Goal: Task Accomplishment & Management: Complete application form

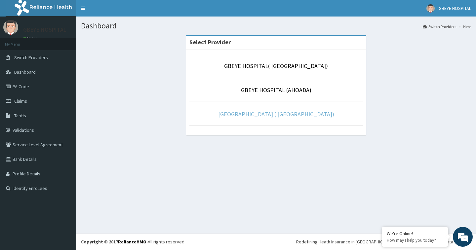
click at [261, 110] on link "[GEOGRAPHIC_DATA] ( [GEOGRAPHIC_DATA])" at bounding box center [276, 114] width 116 height 8
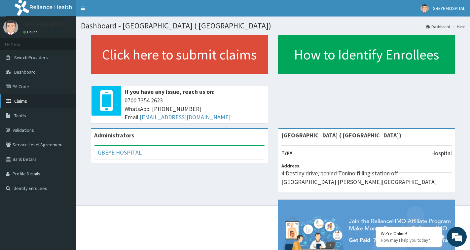
click at [20, 102] on span "Claims" at bounding box center [20, 101] width 13 height 6
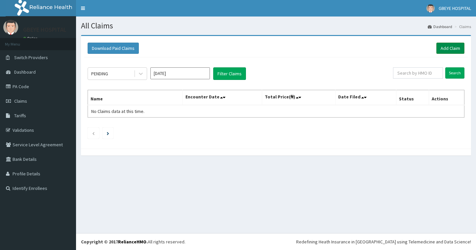
click at [448, 49] on link "Add Claim" at bounding box center [450, 48] width 28 height 11
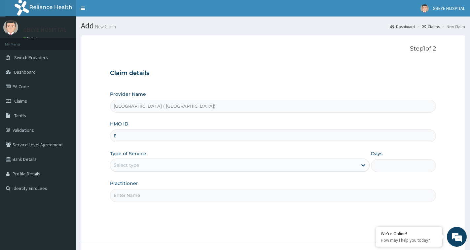
type input "E"
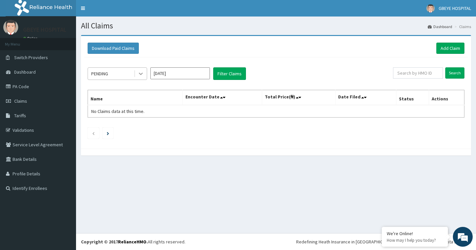
click at [142, 72] on icon at bounding box center [140, 73] width 7 height 7
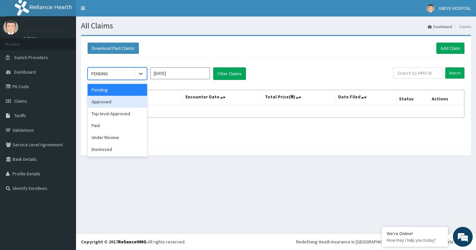
click at [128, 102] on div "Approved" at bounding box center [117, 102] width 59 height 12
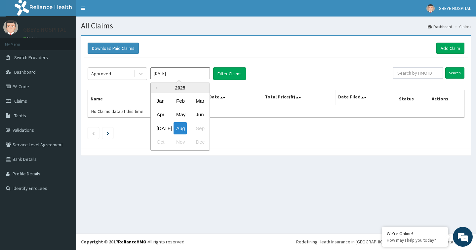
click at [191, 70] on input "Aug 2025" at bounding box center [179, 73] width 59 height 12
click at [161, 125] on div "Jul" at bounding box center [160, 128] width 13 height 12
type input "Jul 2025"
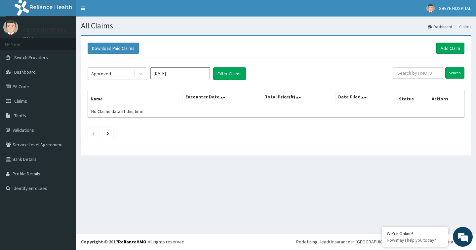
click at [227, 81] on div "Approved Jul 2025 Filter Claims Search Name Encounter Date Total Price(₦) Date …" at bounding box center [275, 101] width 383 height 88
click at [228, 77] on button "Filter Claims" at bounding box center [229, 73] width 33 height 13
click at [232, 74] on button "Filter Claims" at bounding box center [229, 73] width 33 height 13
click at [230, 77] on button "Filter Claims" at bounding box center [229, 73] width 33 height 13
click at [141, 73] on icon at bounding box center [140, 73] width 7 height 7
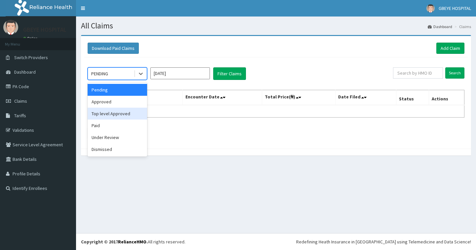
click at [105, 125] on div "Paid" at bounding box center [117, 126] width 59 height 12
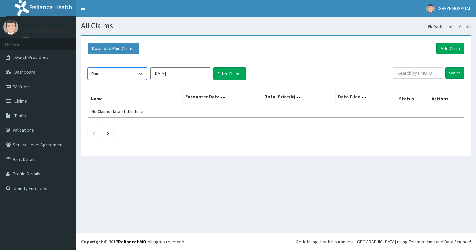
click at [200, 76] on input "Aug 2025" at bounding box center [179, 73] width 59 height 12
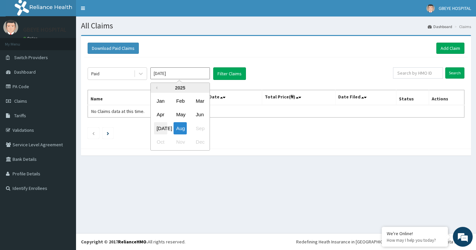
click at [162, 127] on div "Jul" at bounding box center [160, 128] width 13 height 12
type input "Jul 2025"
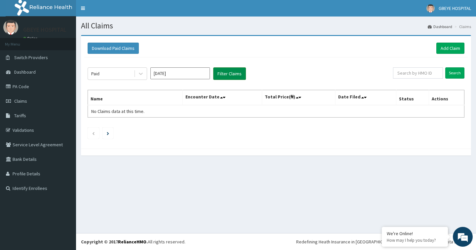
click at [229, 73] on button "Filter Claims" at bounding box center [229, 73] width 33 height 13
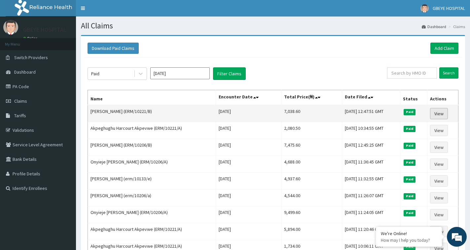
click at [439, 112] on link "View" at bounding box center [439, 113] width 18 height 11
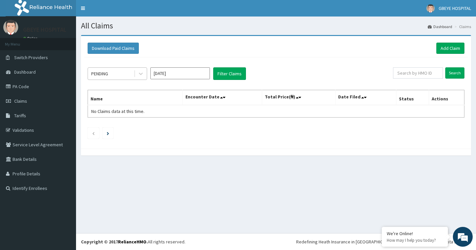
click at [117, 75] on div "PENDING" at bounding box center [111, 73] width 46 height 11
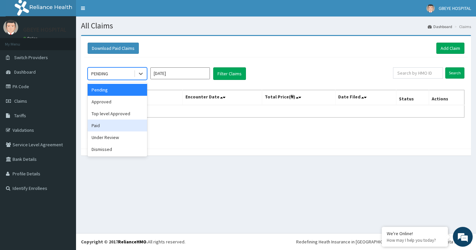
click at [115, 128] on div "Paid" at bounding box center [117, 126] width 59 height 12
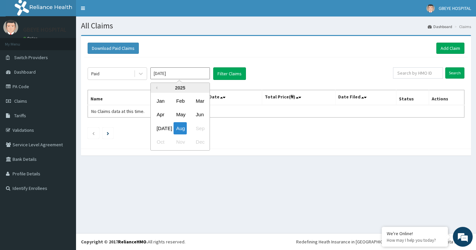
click at [197, 73] on input "[DATE]" at bounding box center [179, 73] width 59 height 12
click at [162, 130] on div "Jul" at bounding box center [160, 128] width 13 height 12
type input "Jul 2025"
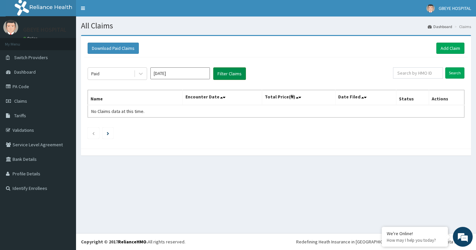
click at [227, 76] on button "Filter Claims" at bounding box center [229, 73] width 33 height 13
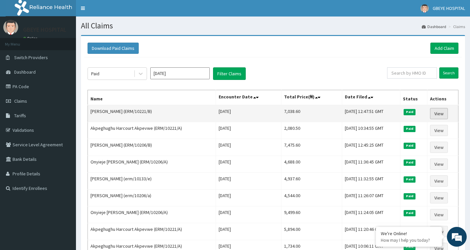
click at [442, 113] on link "View" at bounding box center [439, 113] width 18 height 11
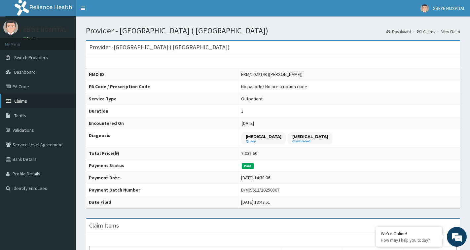
click at [40, 104] on link "Claims" at bounding box center [38, 101] width 76 height 15
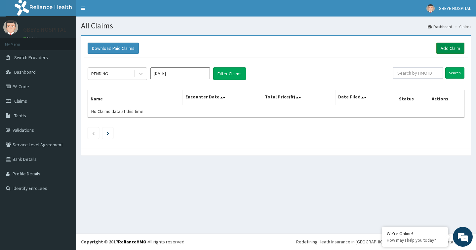
click at [448, 50] on link "Add Claim" at bounding box center [450, 48] width 28 height 11
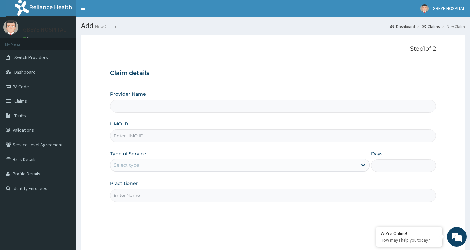
type input "[GEOGRAPHIC_DATA] ( [GEOGRAPHIC_DATA])"
click at [185, 137] on input "HMO ID" at bounding box center [273, 135] width 326 height 13
type input "EMR/10221/B"
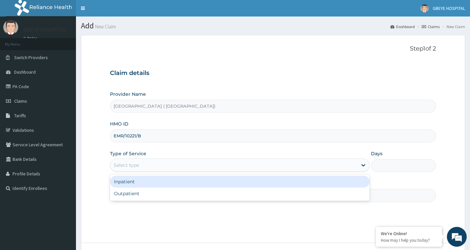
click at [316, 163] on div "Select type" at bounding box center [233, 165] width 247 height 11
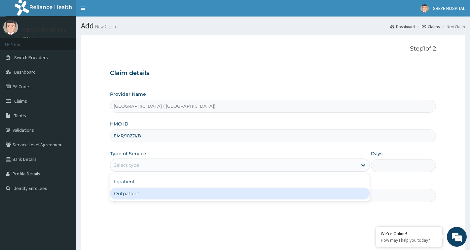
click at [182, 191] on div "Outpatient" at bounding box center [240, 194] width 260 height 12
type input "1"
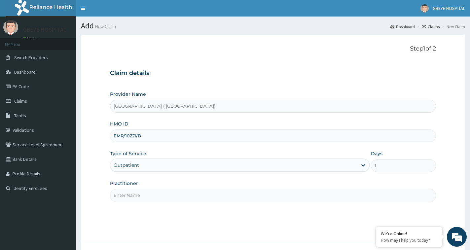
click at [167, 194] on input "Practitioner" at bounding box center [273, 195] width 326 height 13
type input "d"
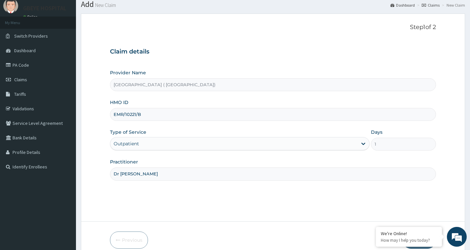
scroll to position [52, 0]
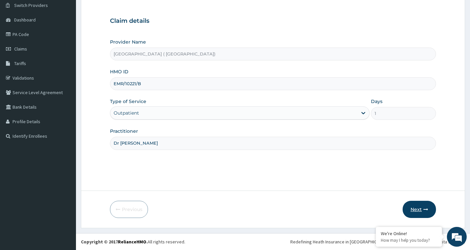
type input "Dr [PERSON_NAME]"
click at [427, 210] on icon "button" at bounding box center [425, 209] width 5 height 5
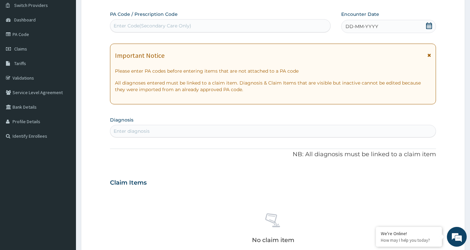
click at [414, 28] on div "DD-MM-YYYY" at bounding box center [388, 26] width 94 height 13
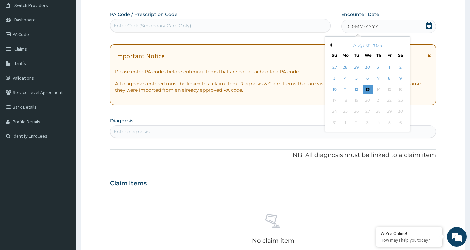
click at [331, 43] on button "Previous Month" at bounding box center [329, 44] width 3 height 3
click at [377, 111] on div "31" at bounding box center [379, 112] width 10 height 10
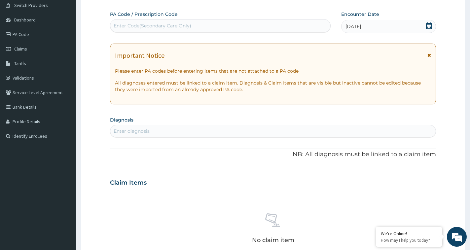
click at [162, 130] on div "Enter diagnosis" at bounding box center [272, 131] width 325 height 11
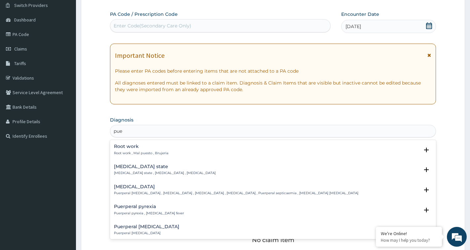
type input "pue"
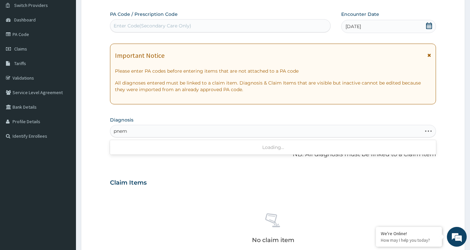
type input "pnem"
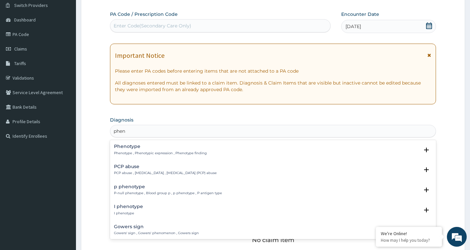
type input "phen"
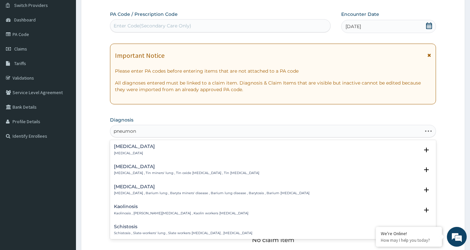
type input "pneumoni"
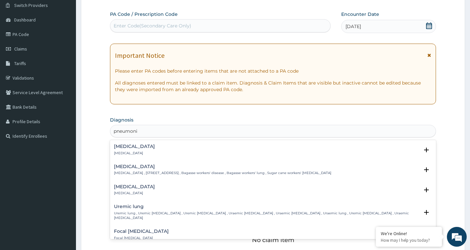
click at [121, 152] on p "Pneumonia" at bounding box center [134, 153] width 41 height 5
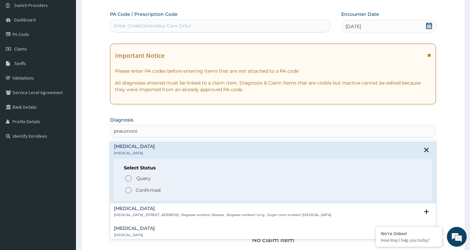
click at [128, 190] on icon "status option filled" at bounding box center [129, 190] width 8 height 8
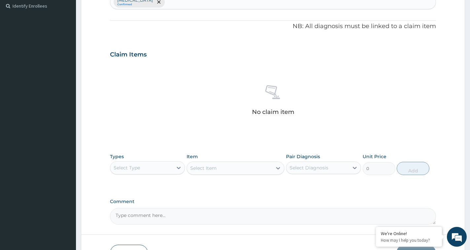
scroll to position [184, 0]
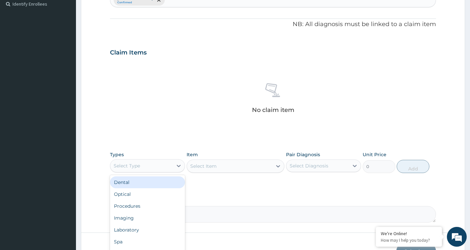
click at [163, 166] on div "Select Type" at bounding box center [141, 166] width 62 height 11
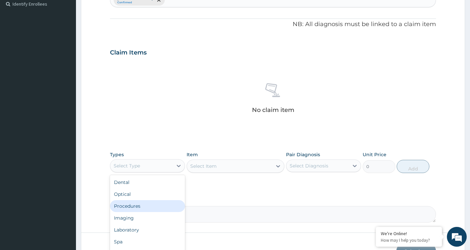
click at [135, 208] on div "Procedures" at bounding box center [147, 206] width 75 height 12
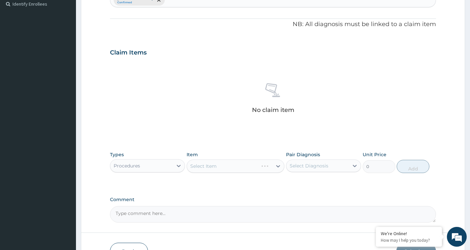
click at [229, 170] on div "Select Item" at bounding box center [236, 166] width 98 height 13
click at [241, 168] on div "Select Item" at bounding box center [236, 166] width 98 height 13
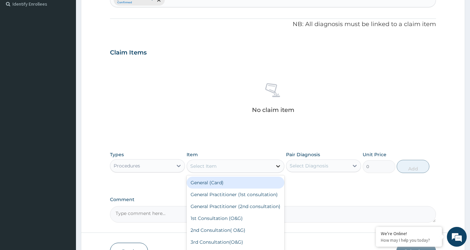
click at [279, 165] on icon at bounding box center [278, 166] width 7 height 7
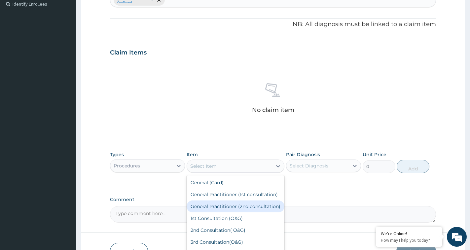
click at [229, 211] on div "General Practitioner (2nd consultation)" at bounding box center [236, 206] width 98 height 12
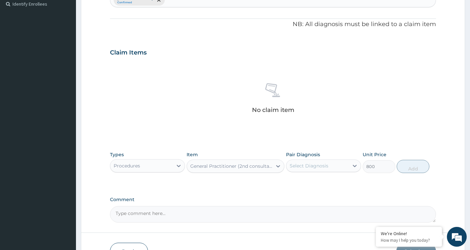
type input "800"
click at [332, 168] on div "Select Diagnosis" at bounding box center [317, 166] width 62 height 11
click at [331, 180] on div "Pneumonia" at bounding box center [323, 183] width 75 height 14
checkbox input "true"
click at [420, 167] on button "Add" at bounding box center [413, 166] width 33 height 13
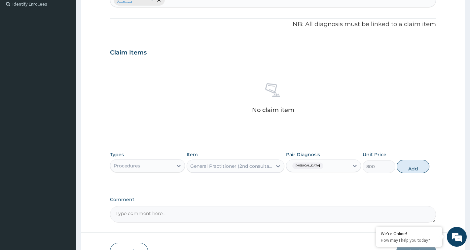
type input "0"
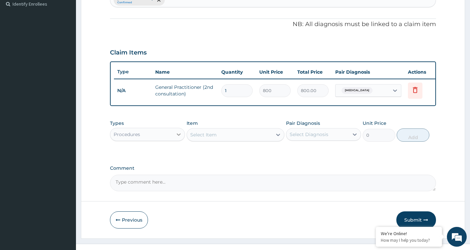
drag, startPoint x: 171, startPoint y: 140, endPoint x: 179, endPoint y: 135, distance: 9.6
click at [171, 140] on div "Procedures" at bounding box center [141, 134] width 62 height 11
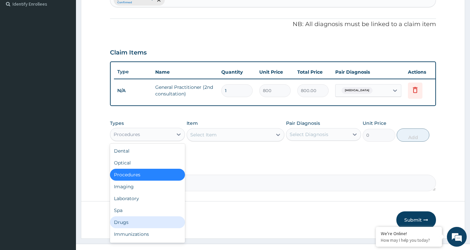
click at [128, 228] on div "Drugs" at bounding box center [147, 222] width 75 height 12
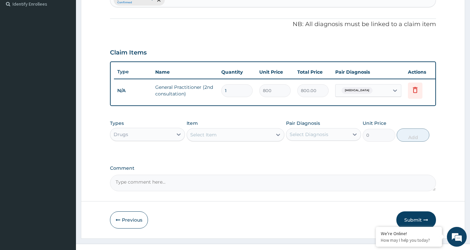
click at [217, 140] on div "Select Item" at bounding box center [229, 134] width 85 height 11
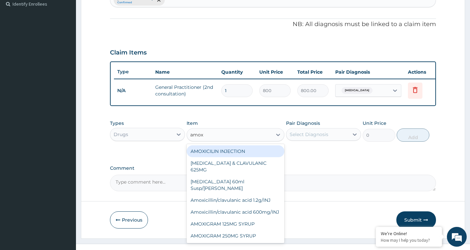
type input "amoxi"
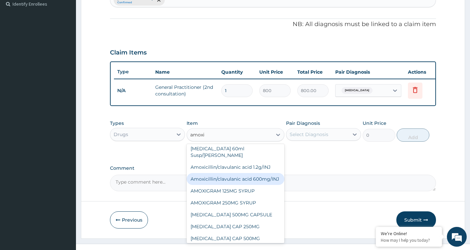
scroll to position [0, 0]
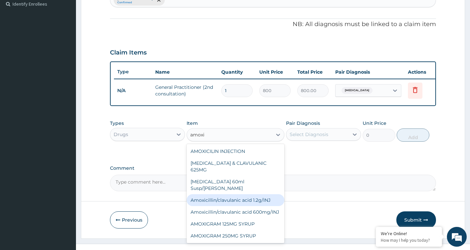
click at [255, 194] on div "Amoxicillin/clavulanic acid 1.2g/INJ" at bounding box center [236, 200] width 98 height 12
type input "864"
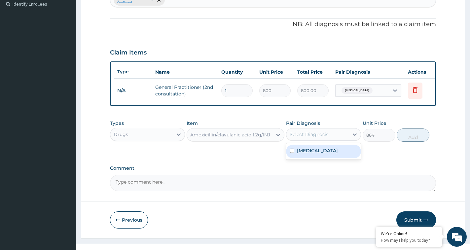
click at [326, 138] on div "Select Diagnosis" at bounding box center [309, 134] width 39 height 7
click at [319, 154] on label "Pneumonia" at bounding box center [317, 150] width 41 height 7
checkbox input "true"
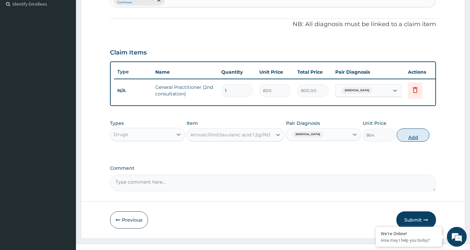
click at [418, 141] on button "Add" at bounding box center [413, 134] width 33 height 13
type input "0"
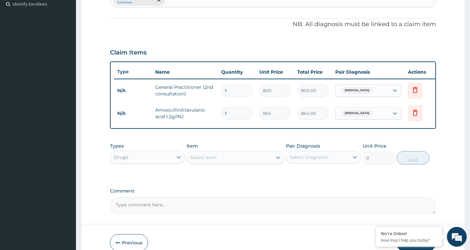
drag, startPoint x: 230, startPoint y: 113, endPoint x: 223, endPoint y: 114, distance: 6.7
click at [223, 114] on input "1" at bounding box center [236, 113] width 31 height 13
type input "2"
type input "1728.00"
type input "20"
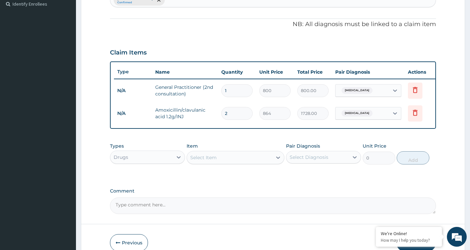
type input "17280.00"
type input "20"
click at [199, 161] on div "Select Item" at bounding box center [203, 157] width 26 height 7
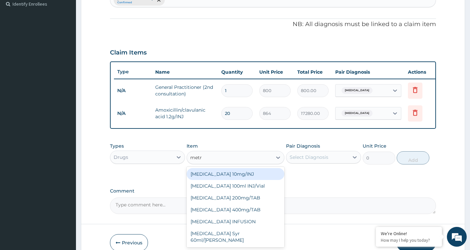
type input "metro"
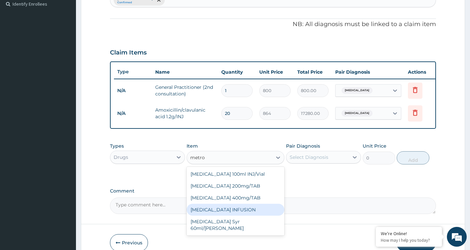
click at [250, 216] on div "METRONIDAZOLE INFUSION" at bounding box center [236, 210] width 98 height 12
type input "450"
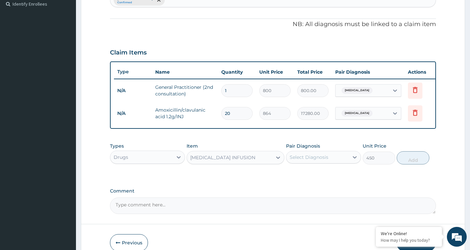
click at [342, 162] on div "Select Diagnosis" at bounding box center [317, 157] width 62 height 11
click at [337, 180] on div "Pneumonia" at bounding box center [323, 174] width 75 height 14
checkbox input "true"
click at [410, 164] on button "Add" at bounding box center [413, 157] width 33 height 13
type input "0"
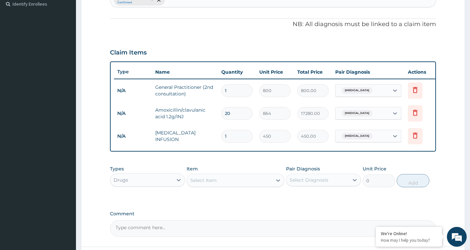
type input "10"
type input "4500.00"
type input "10"
click at [238, 186] on div "Select Item" at bounding box center [229, 180] width 85 height 11
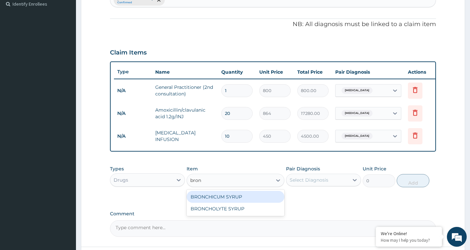
type input "bronc"
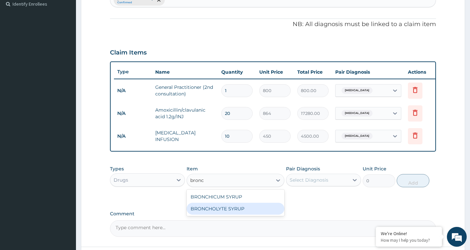
click at [253, 212] on div "BRONCHOLYTE SYRUP" at bounding box center [236, 209] width 98 height 12
type input "432"
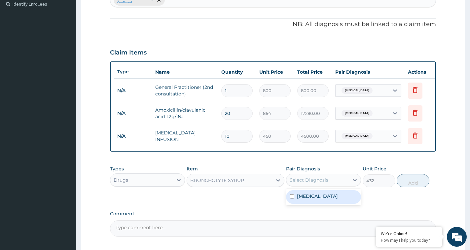
click at [322, 183] on div "Select Diagnosis" at bounding box center [309, 180] width 39 height 7
drag, startPoint x: 320, startPoint y: 202, endPoint x: 326, endPoint y: 201, distance: 5.4
click at [320, 199] on label "Pneumonia" at bounding box center [317, 196] width 41 height 7
checkbox input "true"
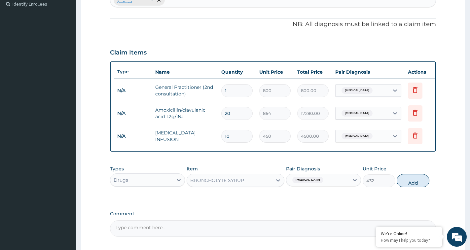
click at [418, 185] on button "Add" at bounding box center [413, 180] width 33 height 13
type input "0"
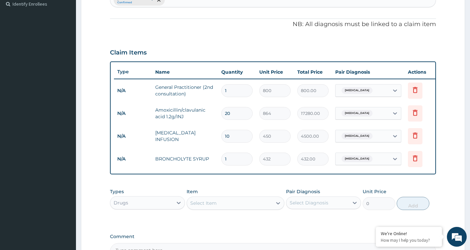
click at [242, 208] on div "Select Item" at bounding box center [229, 203] width 85 height 11
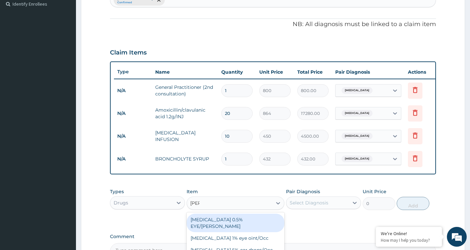
type input "lorat"
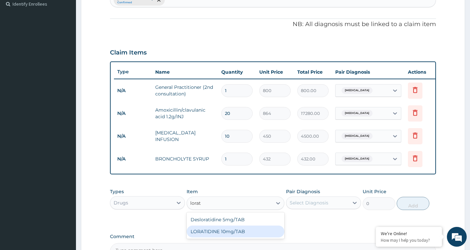
click at [250, 236] on div "LORATIDINE 10mg/TAB" at bounding box center [236, 232] width 98 height 12
type input "28.8"
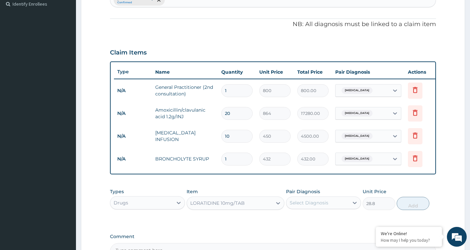
click at [341, 208] on div "Select Diagnosis" at bounding box center [317, 202] width 62 height 11
click at [336, 222] on div "Pneumonia" at bounding box center [323, 220] width 75 height 14
checkbox input "true"
click at [415, 210] on button "Add" at bounding box center [413, 203] width 33 height 13
type input "0"
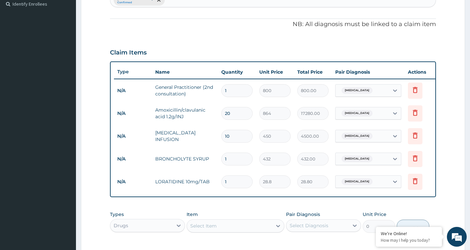
click at [229, 181] on input "1" at bounding box center [236, 181] width 31 height 13
type input "10"
type input "288.00"
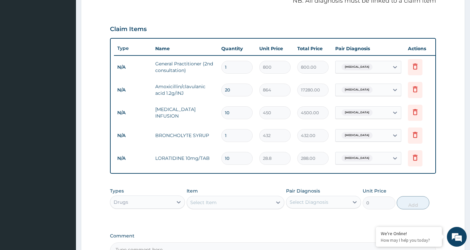
scroll to position [283, 0]
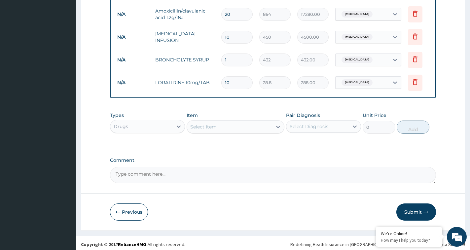
type input "10"
click at [408, 221] on button "Submit" at bounding box center [416, 211] width 40 height 17
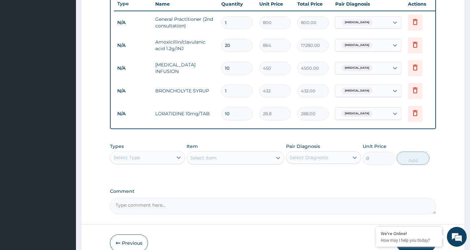
scroll to position [292, 0]
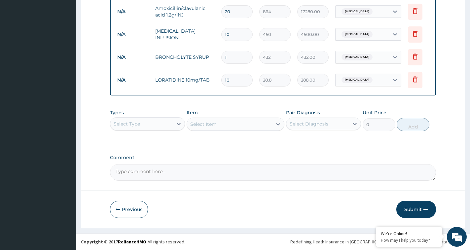
click at [413, 208] on button "Submit" at bounding box center [416, 209] width 40 height 17
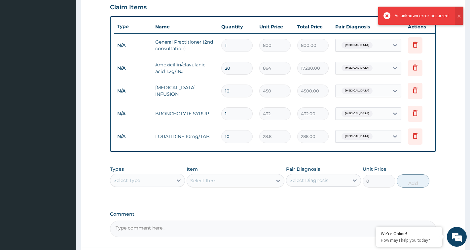
scroll to position [226, 0]
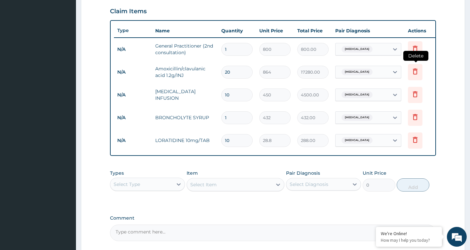
click at [416, 70] on icon at bounding box center [415, 71] width 5 height 6
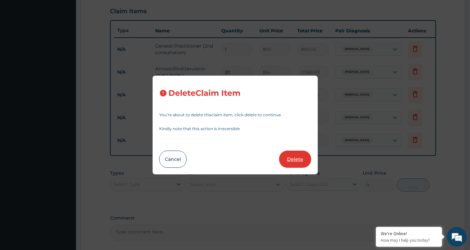
click at [296, 156] on button "Delete" at bounding box center [295, 159] width 32 height 17
type input "10"
type input "450"
type input "4500.00"
type input "1"
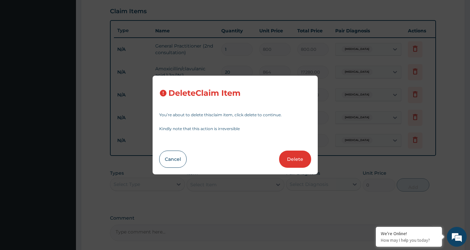
type input "432"
type input "432.00"
type input "10"
type input "28.8"
type input "288.00"
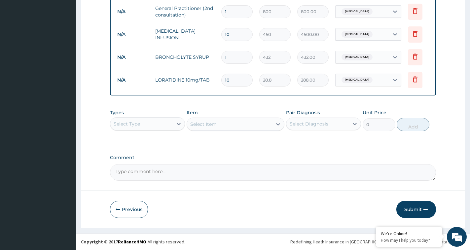
scroll to position [269, 0]
click at [416, 209] on button "Submit" at bounding box center [416, 209] width 40 height 17
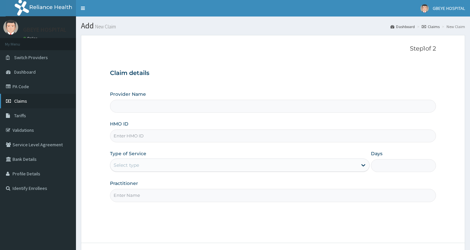
type input "[GEOGRAPHIC_DATA] ( [GEOGRAPHIC_DATA])"
click at [33, 90] on link "PA Code" at bounding box center [38, 86] width 76 height 15
type input "ERM/10221/B"
type input "[GEOGRAPHIC_DATA] ( [GEOGRAPHIC_DATA])"
click at [153, 161] on div "Select type" at bounding box center [233, 165] width 247 height 11
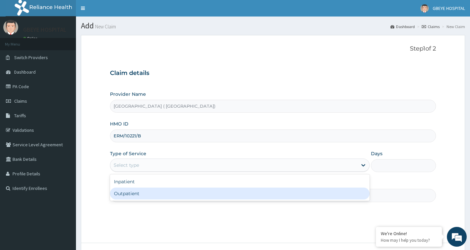
click at [147, 190] on div "Outpatient" at bounding box center [240, 194] width 260 height 12
type input "1"
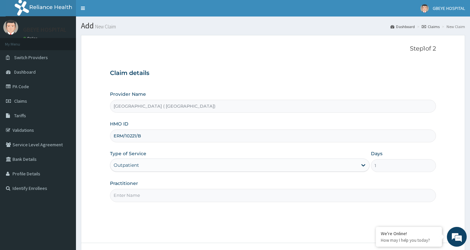
click at [144, 192] on input "Practitioner" at bounding box center [273, 195] width 326 height 13
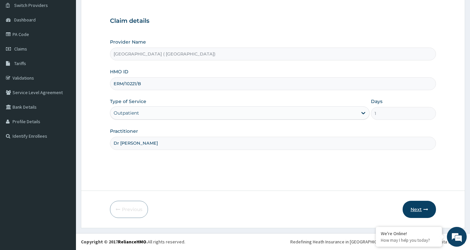
type input "Dr [PERSON_NAME]"
click at [413, 212] on button "Next" at bounding box center [419, 209] width 33 height 17
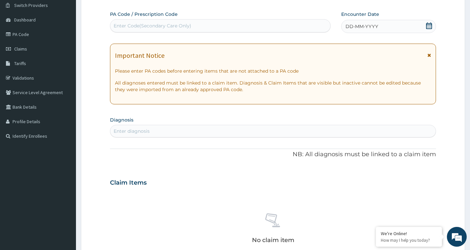
click at [214, 24] on div "Enter Code(Secondary Care Only)" at bounding box center [220, 25] width 220 height 11
type input "PA/D98ED6"
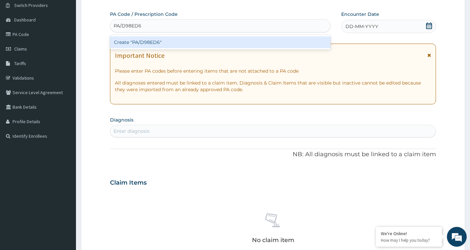
click at [159, 43] on div "Create "PA/D98ED6"" at bounding box center [220, 42] width 221 height 12
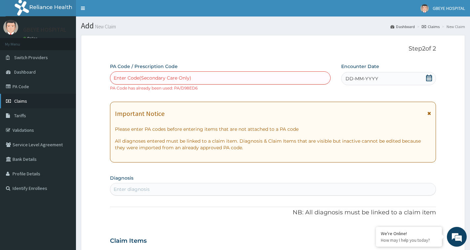
click at [35, 98] on link "Claims" at bounding box center [38, 101] width 76 height 15
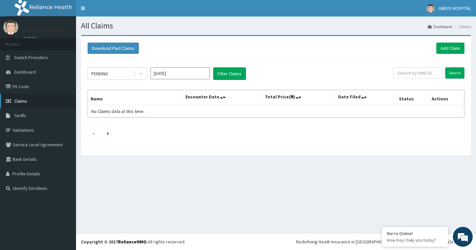
click at [34, 104] on link "Claims" at bounding box center [38, 101] width 76 height 15
click at [38, 90] on link "PA Code" at bounding box center [38, 86] width 76 height 15
click at [452, 47] on link "Add Claim" at bounding box center [450, 48] width 28 height 11
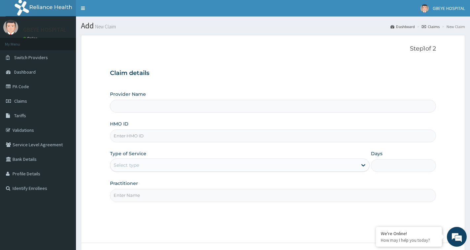
type input "[GEOGRAPHIC_DATA] ( [GEOGRAPHIC_DATA])"
click at [137, 137] on input "HMO ID" at bounding box center [273, 135] width 326 height 13
type input "ERM/10133/C"
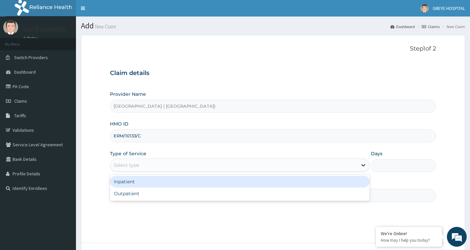
click at [178, 165] on div "Select type" at bounding box center [233, 165] width 247 height 11
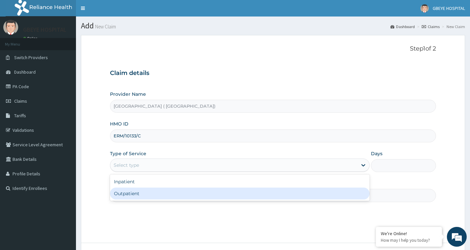
click at [121, 192] on div "Outpatient" at bounding box center [240, 194] width 260 height 12
type input "1"
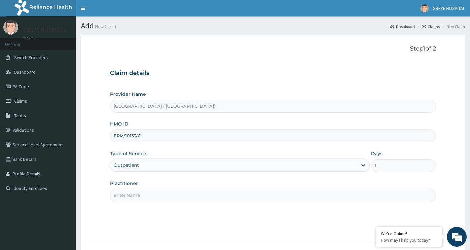
drag, startPoint x: 140, startPoint y: 194, endPoint x: 143, endPoint y: 193, distance: 3.4
click at [140, 194] on input "Practitioner" at bounding box center [273, 195] width 326 height 13
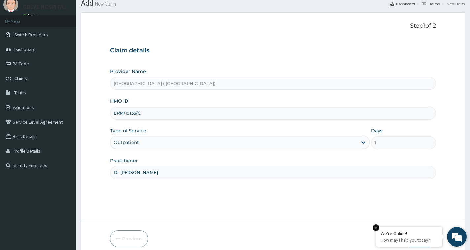
scroll to position [52, 0]
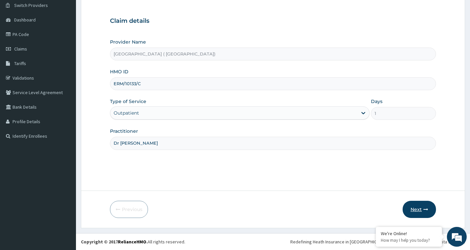
type input "Dr [PERSON_NAME]"
click at [415, 204] on button "Next" at bounding box center [419, 209] width 33 height 17
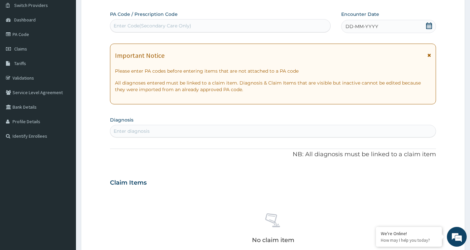
click at [367, 27] on span "DD-MM-YYYY" at bounding box center [361, 26] width 33 height 7
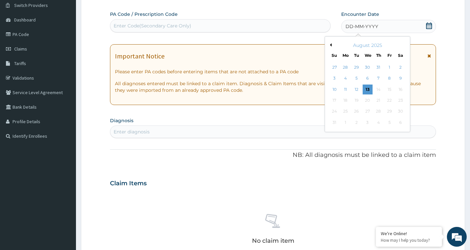
click at [329, 45] on button "Previous Month" at bounding box center [329, 44] width 3 height 3
click at [372, 112] on div "30" at bounding box center [368, 112] width 10 height 10
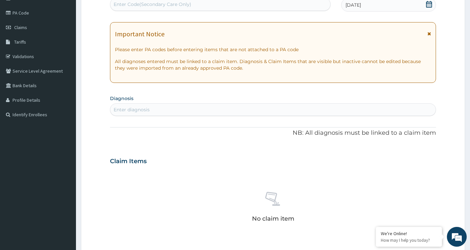
scroll to position [85, 0]
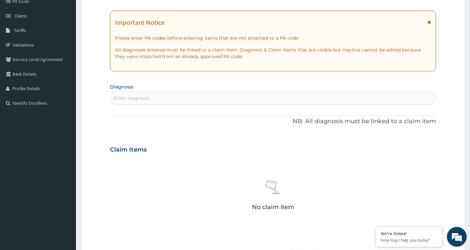
click at [177, 93] on div "Enter diagnosis" at bounding box center [272, 98] width 325 height 11
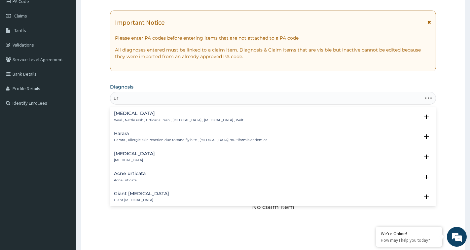
type input "u"
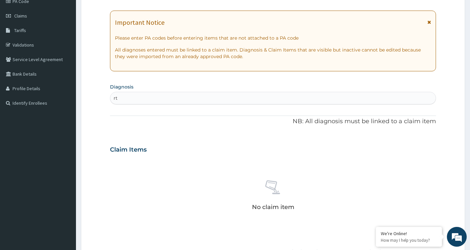
type input "rti"
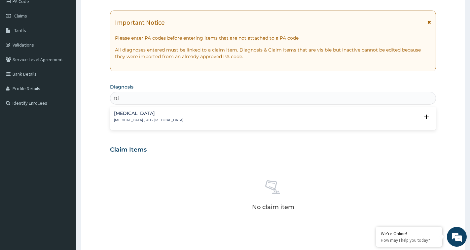
click at [181, 114] on h4 "Respiratory tract infection" at bounding box center [148, 113] width 69 height 5
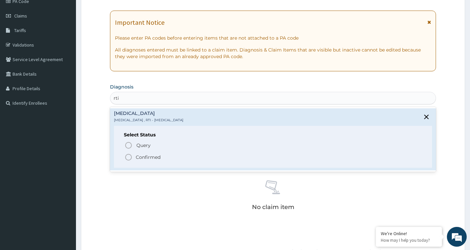
click at [135, 155] on span "Confirmed" at bounding box center [274, 157] width 298 height 8
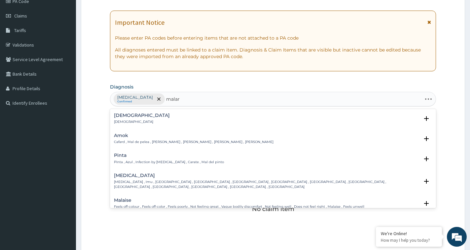
type input "malari"
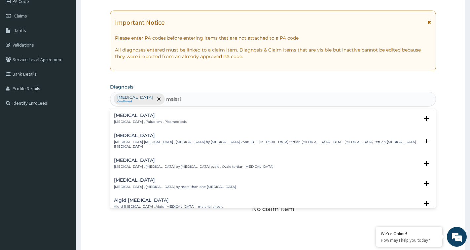
click at [142, 120] on p "Malaria , Paludism , Plasmodiosis" at bounding box center [150, 122] width 73 height 5
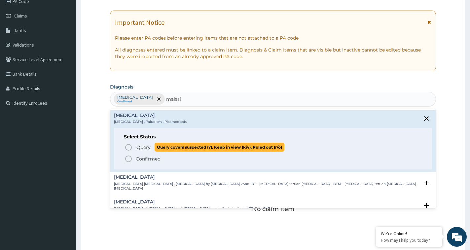
click at [145, 148] on span "Query" at bounding box center [143, 147] width 14 height 7
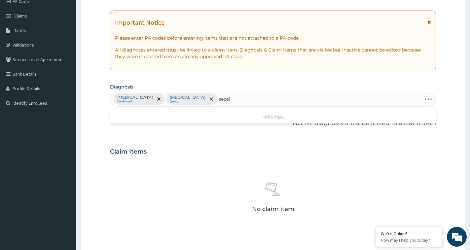
type input "sepsis"
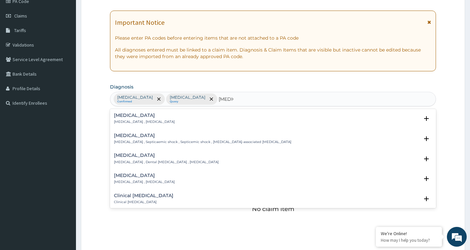
click at [163, 119] on div "Sepsis Systemic infection , Sepsis" at bounding box center [273, 119] width 318 height 12
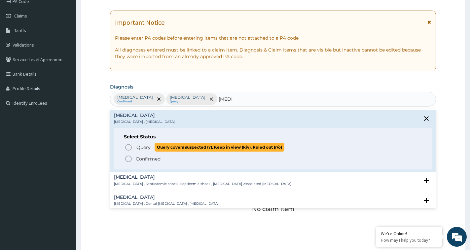
click at [130, 147] on icon "status option query" at bounding box center [129, 147] width 8 height 8
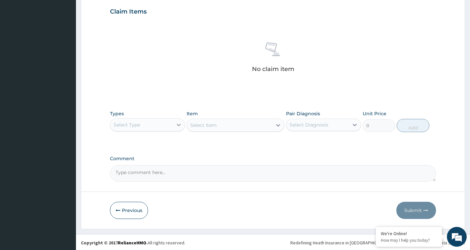
scroll to position [226, 0]
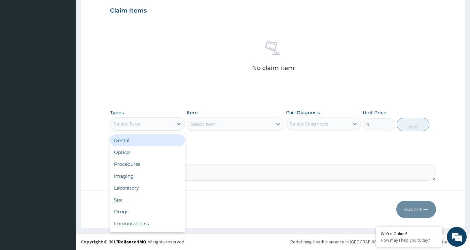
click at [161, 125] on div "Select Type" at bounding box center [141, 124] width 62 height 11
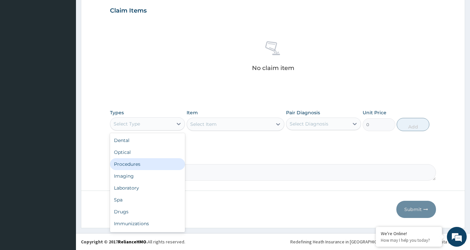
click at [154, 160] on div "Procedures" at bounding box center [147, 164] width 75 height 12
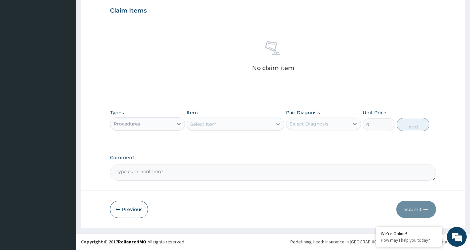
click at [277, 125] on icon at bounding box center [278, 124] width 7 height 7
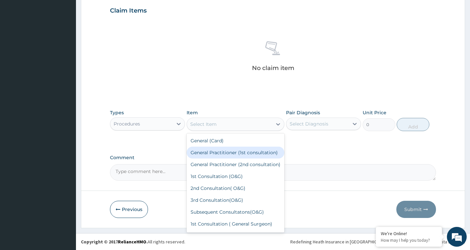
click at [232, 159] on div "General Practitioner (1st consultation)" at bounding box center [236, 153] width 98 height 12
type input "1500"
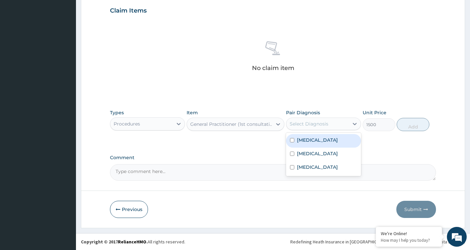
click at [325, 123] on div "Select Diagnosis" at bounding box center [309, 124] width 39 height 7
drag, startPoint x: 324, startPoint y: 152, endPoint x: 322, endPoint y: 159, distance: 7.1
click at [324, 154] on div "Respiratory tract infection Malaria Sepsis" at bounding box center [323, 154] width 75 height 43
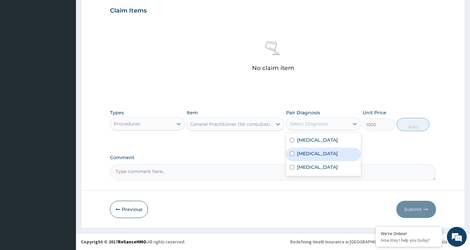
drag, startPoint x: 318, startPoint y: 163, endPoint x: 316, endPoint y: 172, distance: 9.1
click at [318, 161] on div "Malaria" at bounding box center [323, 155] width 75 height 14
checkbox input "true"
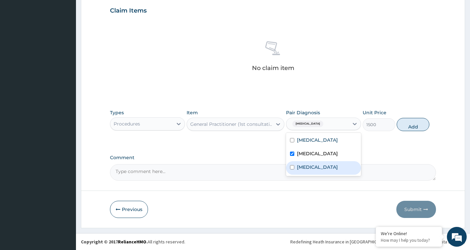
click at [316, 172] on div "Sepsis" at bounding box center [323, 168] width 75 height 14
checkbox input "true"
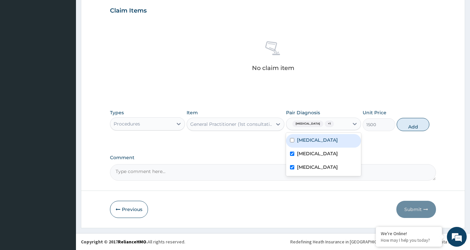
click at [324, 139] on label "Respiratory tract infection" at bounding box center [317, 140] width 41 height 7
checkbox input "true"
click at [413, 120] on button "Add" at bounding box center [413, 124] width 33 height 13
type input "0"
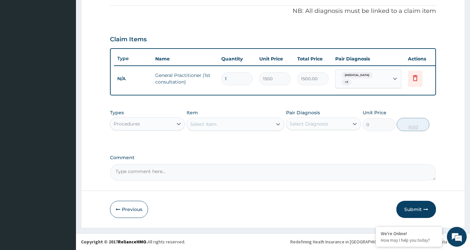
scroll to position [200, 0]
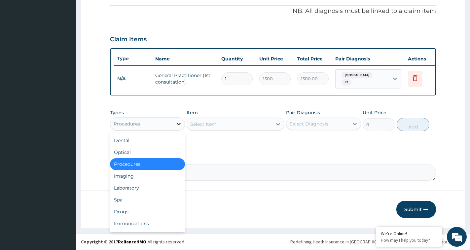
click at [176, 122] on icon at bounding box center [178, 124] width 7 height 7
click at [134, 211] on div "Drugs" at bounding box center [147, 212] width 75 height 12
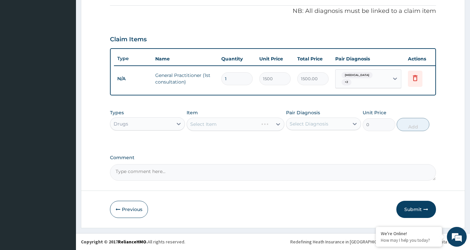
click at [221, 125] on div "Select Item" at bounding box center [236, 124] width 98 height 13
click at [230, 126] on div "Select Item" at bounding box center [236, 124] width 98 height 13
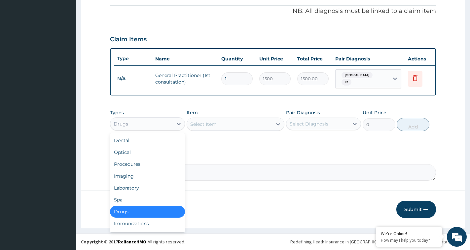
click at [168, 120] on div "Drugs" at bounding box center [141, 124] width 62 height 11
click at [131, 184] on div "Laboratory" at bounding box center [147, 188] width 75 height 12
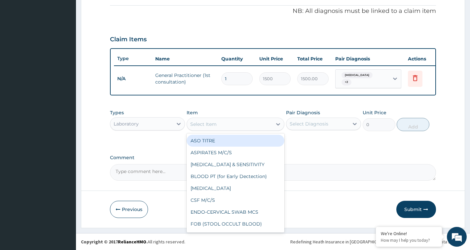
click at [249, 124] on div "Select Item" at bounding box center [229, 124] width 85 height 11
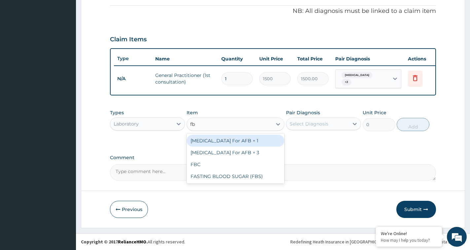
type input "fbc"
drag, startPoint x: 222, startPoint y: 141, endPoint x: 229, endPoint y: 139, distance: 7.8
click at [223, 140] on div "FBC" at bounding box center [236, 141] width 98 height 12
type input "1600"
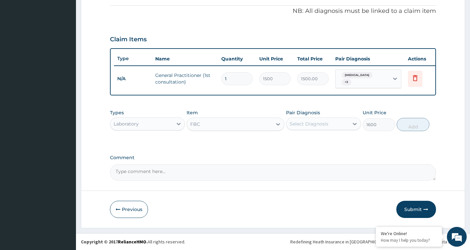
click at [321, 126] on div "Select Diagnosis" at bounding box center [309, 124] width 39 height 7
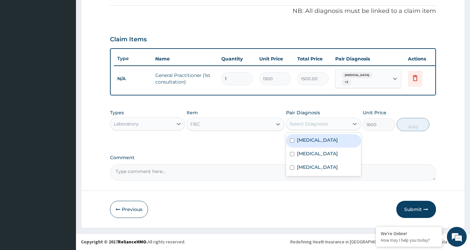
click at [317, 143] on label "Respiratory tract infection" at bounding box center [317, 140] width 41 height 7
checkbox input "true"
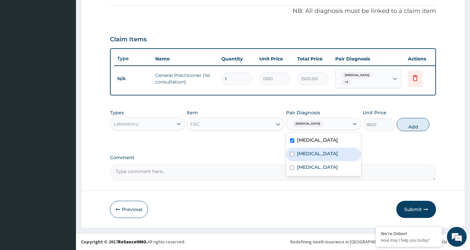
click at [311, 157] on label "Malaria" at bounding box center [317, 153] width 41 height 7
checkbox input "true"
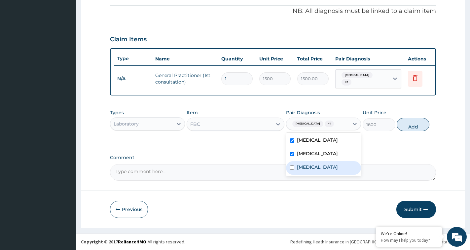
drag, startPoint x: 313, startPoint y: 182, endPoint x: 387, endPoint y: 183, distance: 74.0
click at [356, 175] on div "Sepsis" at bounding box center [323, 168] width 75 height 14
checkbox input "true"
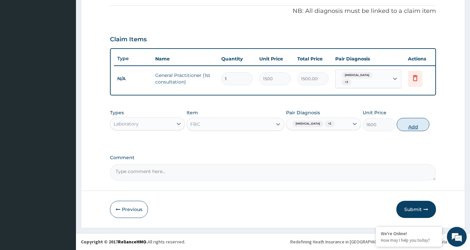
click at [415, 131] on button "Add" at bounding box center [413, 124] width 33 height 13
type input "0"
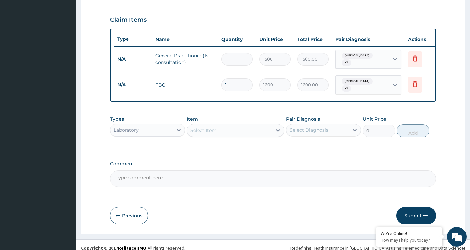
scroll to position [226, 0]
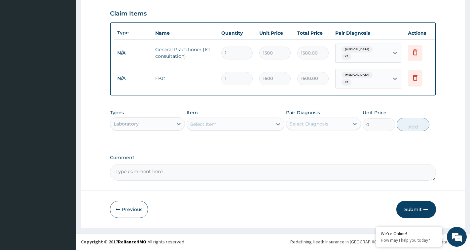
click at [210, 128] on div "Select Item" at bounding box center [229, 124] width 85 height 11
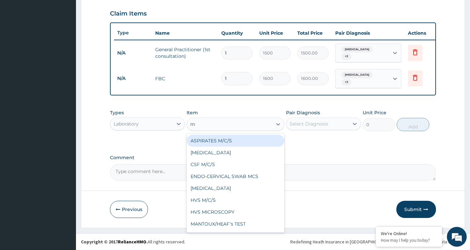
type input "mp"
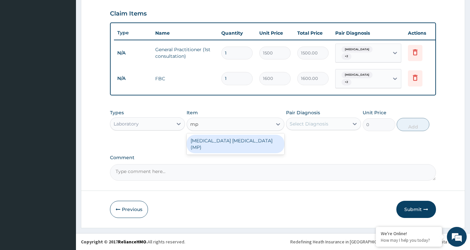
click at [242, 142] on div "MALARIA PARASITE (MP)" at bounding box center [236, 144] width 98 height 18
type input "650"
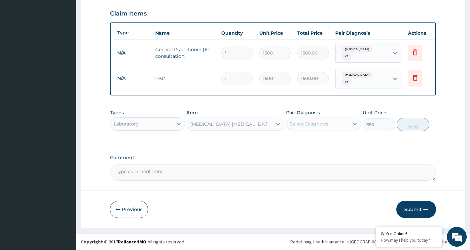
click at [318, 123] on div "Select Diagnosis" at bounding box center [309, 124] width 39 height 7
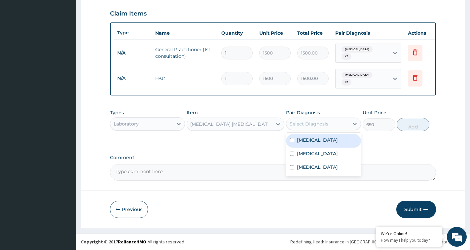
click at [311, 143] on label "Respiratory tract infection" at bounding box center [317, 140] width 41 height 7
checkbox input "true"
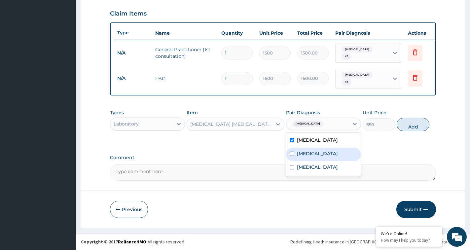
drag, startPoint x: 313, startPoint y: 159, endPoint x: 313, endPoint y: 170, distance: 10.9
click at [313, 157] on label "Malaria" at bounding box center [317, 153] width 41 height 7
click at [313, 161] on div "Malaria" at bounding box center [323, 155] width 75 height 14
checkbox input "false"
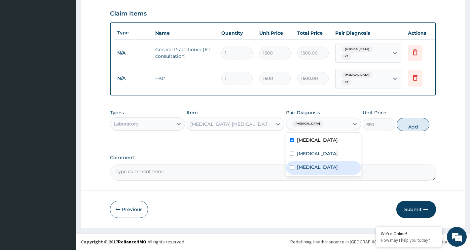
click at [336, 172] on div "Sepsis" at bounding box center [323, 168] width 75 height 14
checkbox input "true"
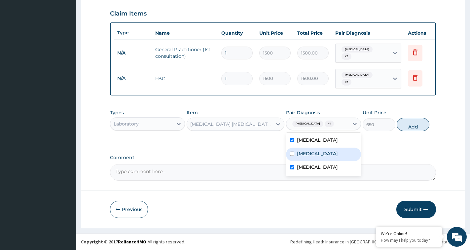
click at [331, 161] on div "Malaria" at bounding box center [323, 155] width 75 height 14
checkbox input "true"
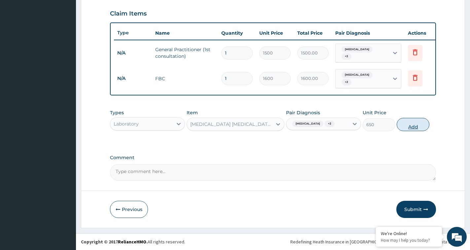
click at [407, 125] on button "Add" at bounding box center [413, 124] width 33 height 13
type input "0"
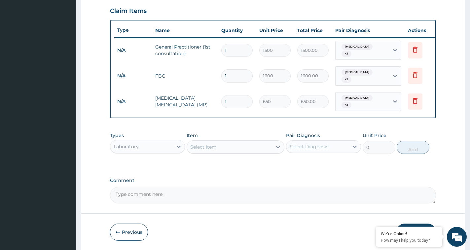
click at [147, 146] on div "Laboratory" at bounding box center [141, 146] width 62 height 11
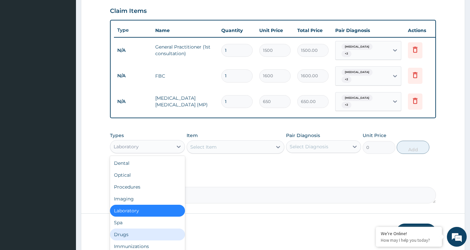
click at [122, 235] on div "Drugs" at bounding box center [147, 235] width 75 height 12
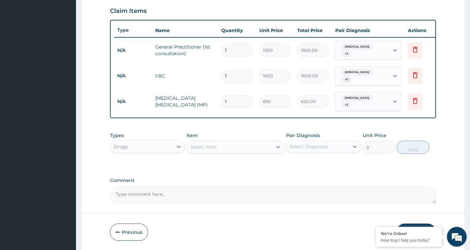
click at [235, 148] on div "Select Item" at bounding box center [229, 147] width 85 height 11
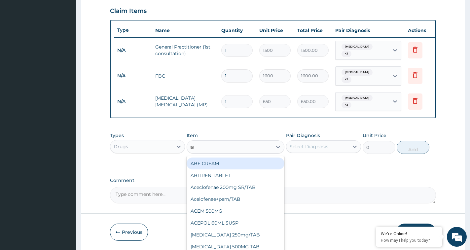
type input "art"
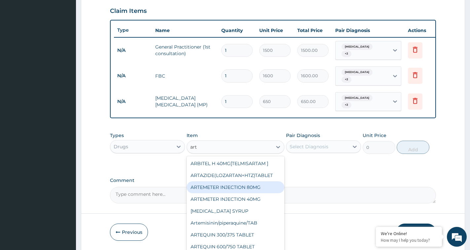
click at [253, 188] on div "ARTEMETER INJECTION 80MG" at bounding box center [236, 187] width 98 height 12
type input "432"
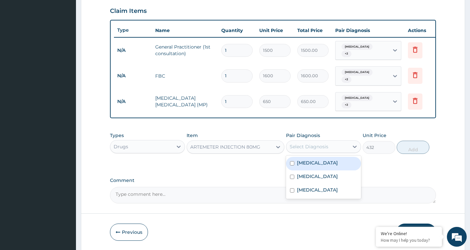
click at [330, 149] on div "Select Diagnosis" at bounding box center [317, 146] width 62 height 11
click at [315, 166] on label "Respiratory tract infection" at bounding box center [317, 163] width 41 height 7
checkbox input "true"
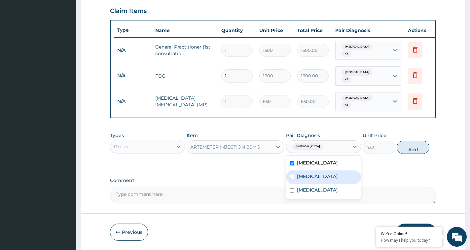
click at [311, 184] on div "Malaria" at bounding box center [323, 177] width 75 height 14
checkbox input "true"
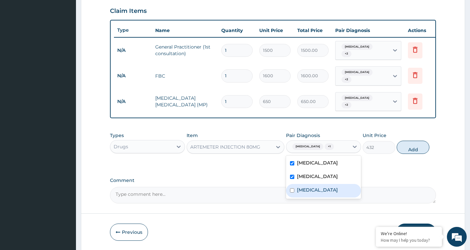
click at [308, 197] on div "Sepsis" at bounding box center [323, 191] width 75 height 14
checkbox input "true"
click at [418, 154] on button "Add" at bounding box center [413, 147] width 33 height 13
type input "0"
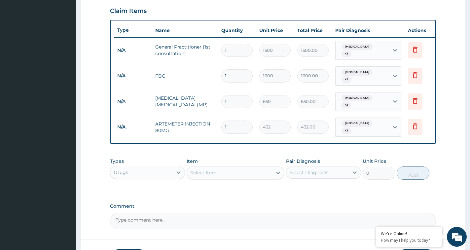
drag, startPoint x: 230, startPoint y: 125, endPoint x: 223, endPoint y: 124, distance: 7.3
click at [223, 124] on input "1" at bounding box center [236, 127] width 31 height 13
type input "6"
type input "2592.00"
type input "6"
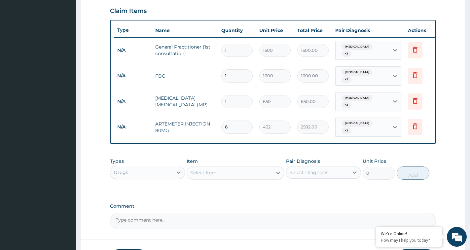
click at [206, 175] on div "Select Item" at bounding box center [203, 172] width 26 height 7
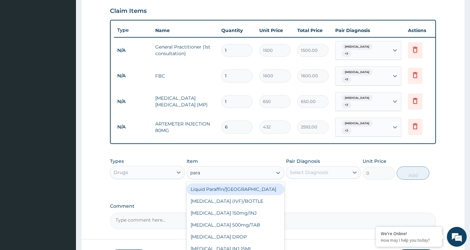
type input "parac"
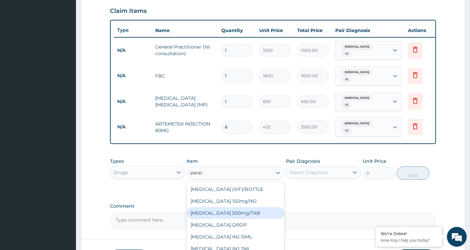
click at [207, 217] on div "PARACETAMOL 500mg/TAB" at bounding box center [236, 213] width 98 height 12
type input "13"
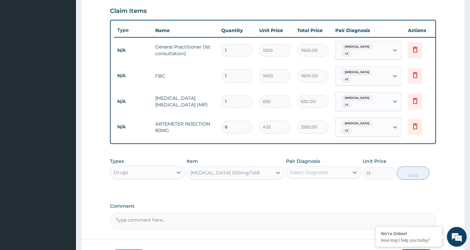
click at [337, 174] on div "Select Diagnosis" at bounding box center [317, 172] width 62 height 11
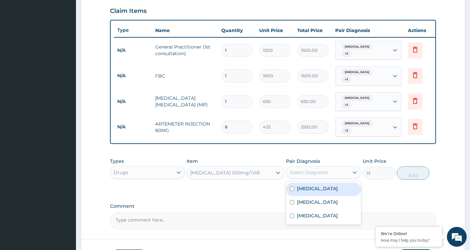
click at [317, 192] on label "Respiratory tract infection" at bounding box center [317, 188] width 41 height 7
checkbox input "true"
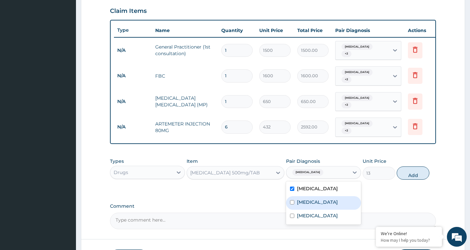
drag, startPoint x: 311, startPoint y: 211, endPoint x: 306, endPoint y: 239, distance: 28.2
click at [310, 205] on label "Malaria" at bounding box center [317, 202] width 41 height 7
checkbox input "true"
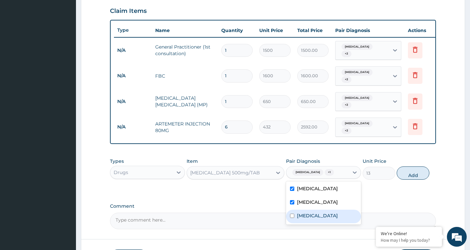
click at [306, 241] on form "Step 2 of 2 PA Code / Prescription Code Enter Code(Secondary Care Only) Encount…" at bounding box center [273, 42] width 384 height 467
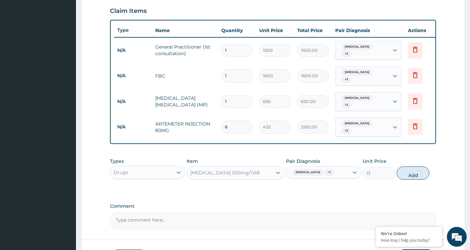
click at [320, 183] on div "Types Drugs Item PARACETAMOL 500mg/TAB Pair Diagnosis Respiratory tract infecti…" at bounding box center [273, 169] width 326 height 28
click at [323, 176] on span "Respiratory tract infection" at bounding box center [307, 172] width 31 height 7
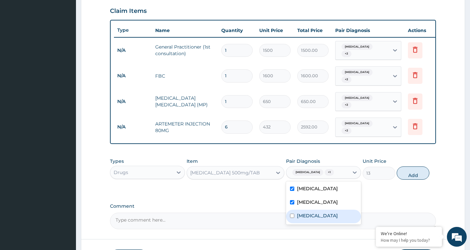
click at [310, 219] on label "Sepsis" at bounding box center [317, 215] width 41 height 7
checkbox input "true"
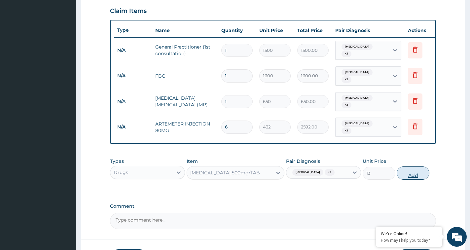
click at [417, 180] on button "Add" at bounding box center [413, 172] width 33 height 13
type input "0"
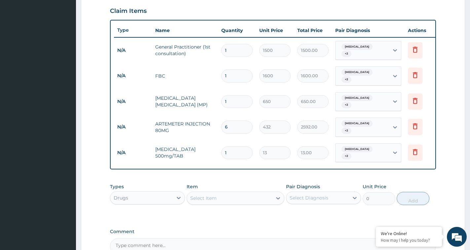
type input "18"
type input "234.00"
type input "18"
click at [246, 199] on div "Select Item" at bounding box center [229, 198] width 85 height 11
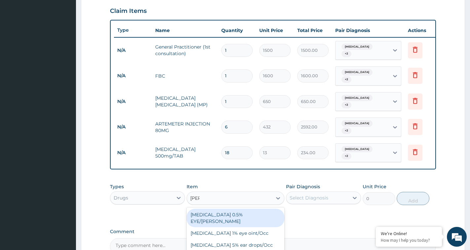
type input "lorat"
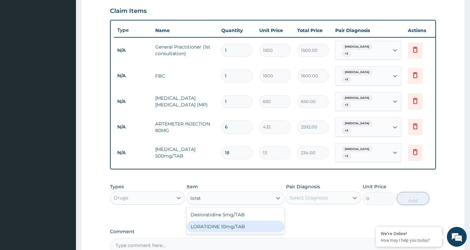
click at [216, 224] on div "LORATIDINE 10mg/TAB" at bounding box center [236, 227] width 98 height 12
type input "28.8"
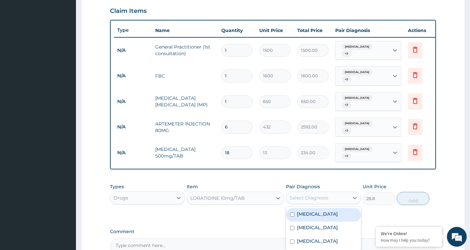
click at [320, 196] on div "Select Diagnosis" at bounding box center [317, 198] width 62 height 11
click at [314, 222] on div "Respiratory tract infection" at bounding box center [323, 215] width 75 height 14
checkbox input "true"
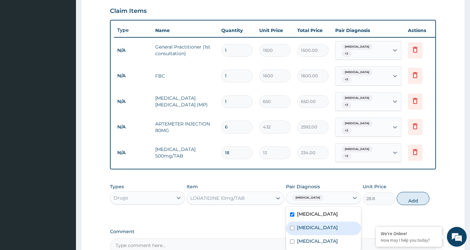
click at [312, 231] on label "Malaria" at bounding box center [317, 227] width 41 height 7
checkbox input "true"
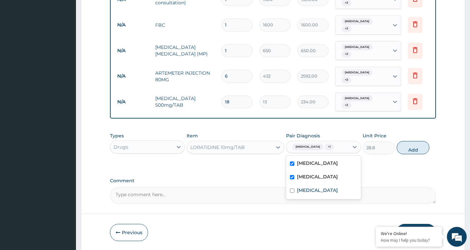
scroll to position [308, 0]
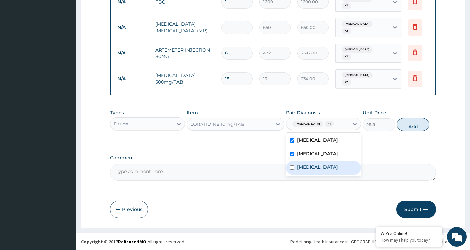
click at [298, 170] on label "Sepsis" at bounding box center [317, 167] width 41 height 7
checkbox input "true"
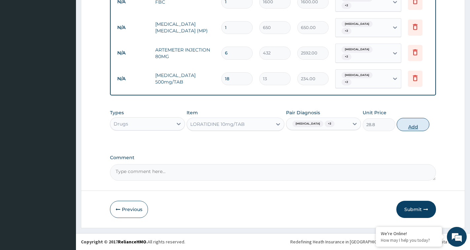
click at [413, 126] on button "Add" at bounding box center [413, 124] width 33 height 13
type input "0"
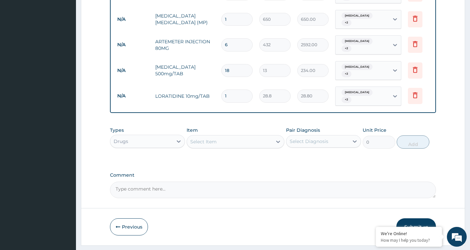
drag, startPoint x: 234, startPoint y: 94, endPoint x: 224, endPoint y: 94, distance: 10.6
click at [224, 94] on input "1" at bounding box center [236, 95] width 31 height 13
type input "7"
type input "201.60"
type input "7"
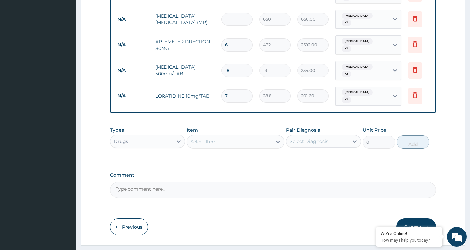
click at [206, 145] on div "Select Item" at bounding box center [203, 141] width 26 height 7
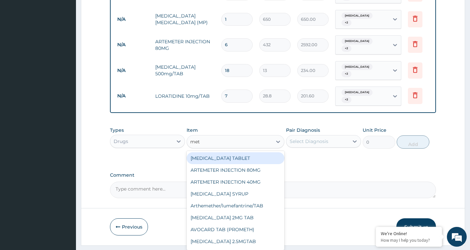
type input "metr"
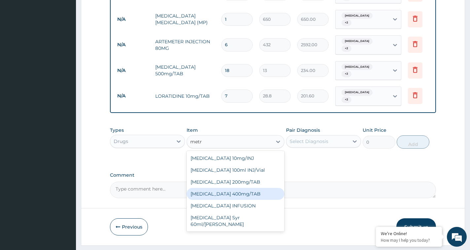
click at [237, 198] on div "METRONIDAZOLE 400mg/TAB" at bounding box center [236, 194] width 98 height 12
type input "27"
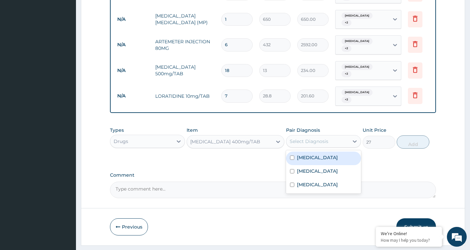
click at [343, 146] on div "Select Diagnosis" at bounding box center [317, 141] width 62 height 11
click at [321, 161] on label "Respiratory tract infection" at bounding box center [317, 157] width 41 height 7
checkbox input "true"
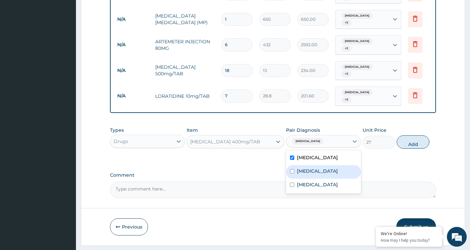
drag, startPoint x: 315, startPoint y: 179, endPoint x: 315, endPoint y: 195, distance: 15.5
click at [315, 179] on div "Malaria" at bounding box center [323, 172] width 75 height 14
checkbox input "true"
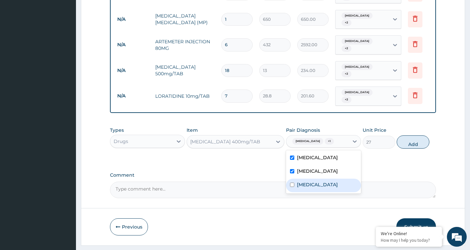
click at [315, 192] on div "Sepsis" at bounding box center [323, 186] width 75 height 14
checkbox input "true"
click at [411, 149] on button "Add" at bounding box center [413, 141] width 33 height 13
type input "0"
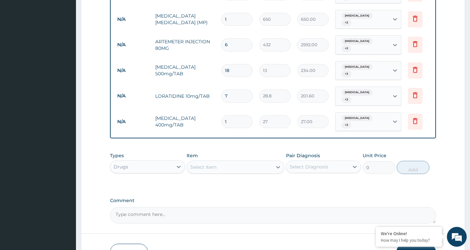
click at [223, 119] on input "1" at bounding box center [236, 121] width 31 height 13
type input "21"
type input "567.00"
type input "21"
click at [223, 164] on div "Select Item" at bounding box center [229, 167] width 85 height 11
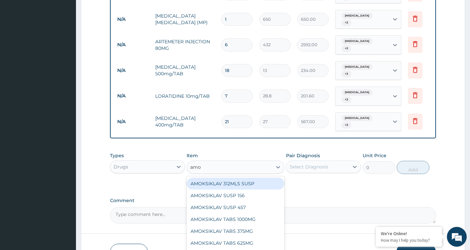
type input "amox"
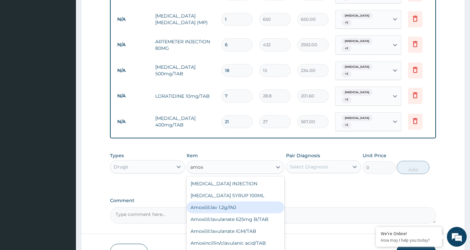
scroll to position [99, 0]
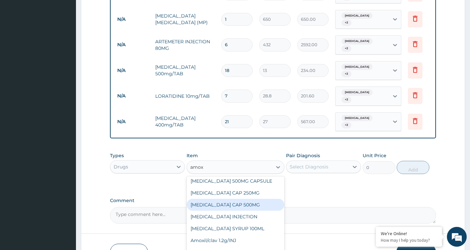
click at [224, 201] on div "AMOXIL CAP 500MG" at bounding box center [236, 205] width 98 height 12
type input "63"
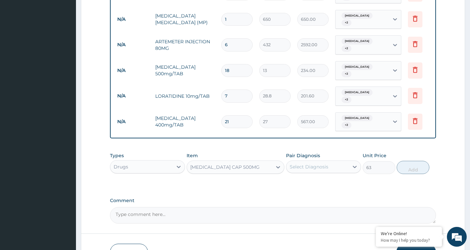
click at [334, 170] on div "Select Diagnosis" at bounding box center [317, 166] width 62 height 11
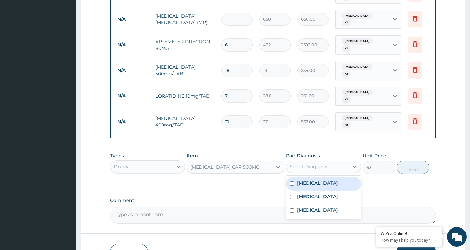
click at [315, 186] on label "Respiratory tract infection" at bounding box center [317, 183] width 41 height 7
checkbox input "true"
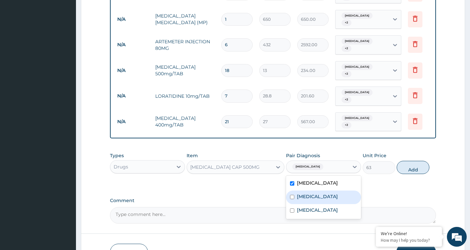
drag, startPoint x: 313, startPoint y: 204, endPoint x: 314, endPoint y: 209, distance: 5.7
click at [314, 204] on div "Malaria" at bounding box center [323, 198] width 75 height 14
checkbox input "false"
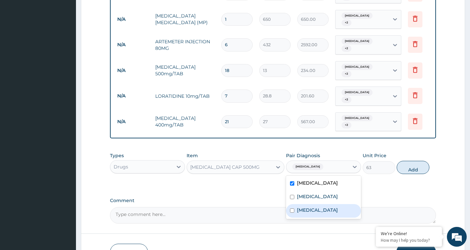
drag, startPoint x: 312, startPoint y: 224, endPoint x: 315, endPoint y: 215, distance: 9.8
click at [313, 218] on div "Sepsis" at bounding box center [323, 211] width 75 height 14
checkbox input "true"
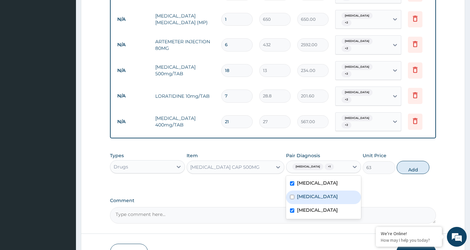
click at [318, 191] on div "Respiratory tract infection" at bounding box center [323, 184] width 75 height 14
checkbox input "false"
drag, startPoint x: 335, startPoint y: 207, endPoint x: 336, endPoint y: 199, distance: 7.5
click at [334, 204] on div "Malaria" at bounding box center [323, 198] width 75 height 14
checkbox input "true"
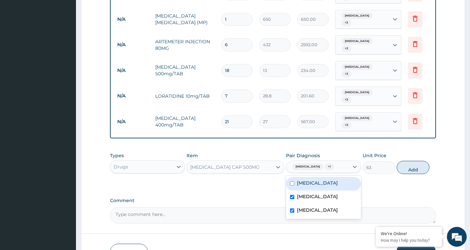
click at [337, 186] on label "Respiratory tract infection" at bounding box center [317, 183] width 41 height 7
checkbox input "true"
click at [419, 172] on button "Add" at bounding box center [413, 167] width 33 height 13
type input "0"
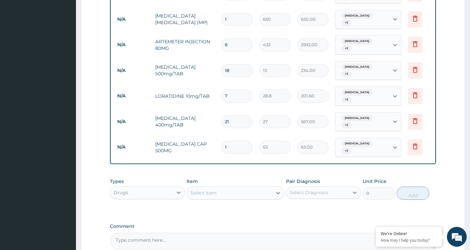
click at [223, 143] on input "1" at bounding box center [236, 147] width 31 height 13
type input "21"
type input "1323.00"
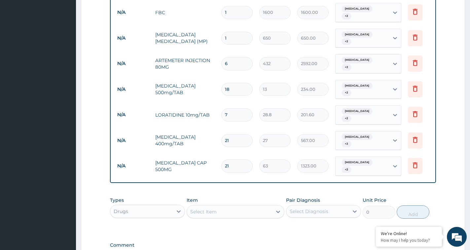
scroll to position [377, 0]
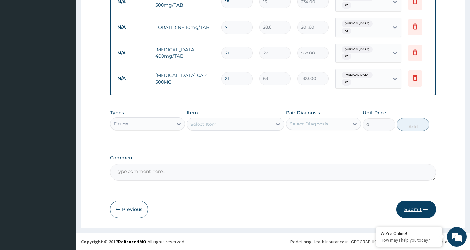
type input "21"
click at [411, 208] on button "Submit" at bounding box center [416, 209] width 40 height 17
